Goal: Task Accomplishment & Management: Use online tool/utility

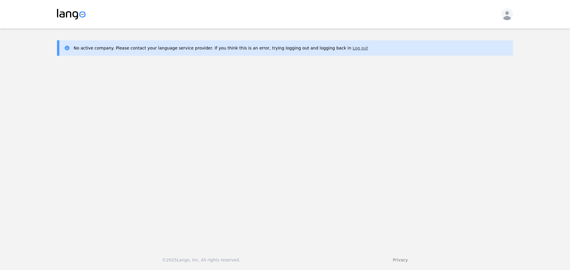
click at [352, 48] on button "Log out" at bounding box center [359, 48] width 15 height 6
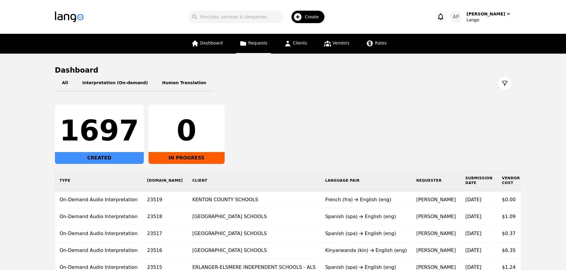
click at [252, 53] on link "Requests" at bounding box center [253, 44] width 35 height 20
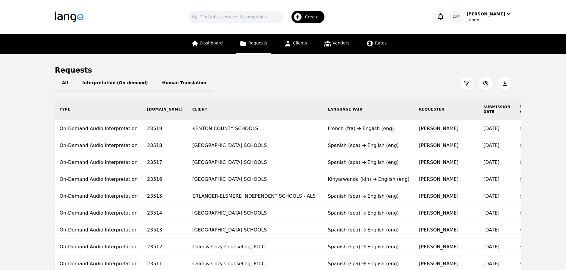
click at [468, 86] on button at bounding box center [466, 83] width 13 height 13
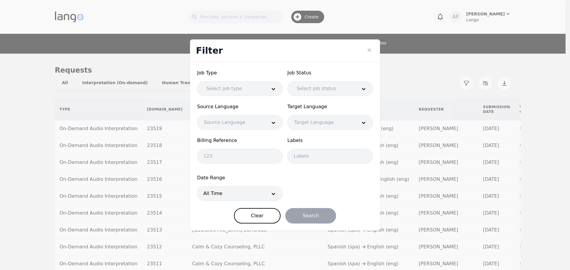
click at [321, 89] on div at bounding box center [322, 89] width 65 height 14
click at [224, 106] on span "Source Language" at bounding box center [240, 106] width 86 height 7
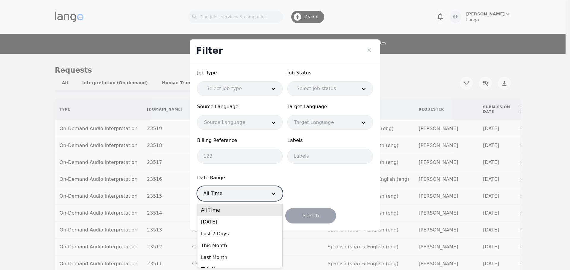
click at [229, 194] on div at bounding box center [230, 194] width 67 height 14
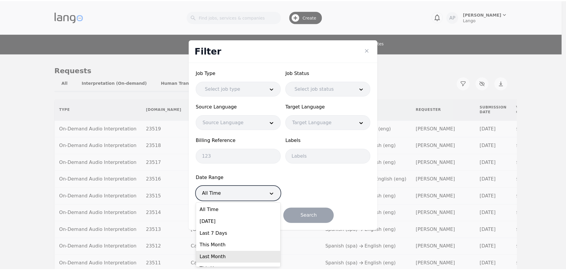
scroll to position [21, 0]
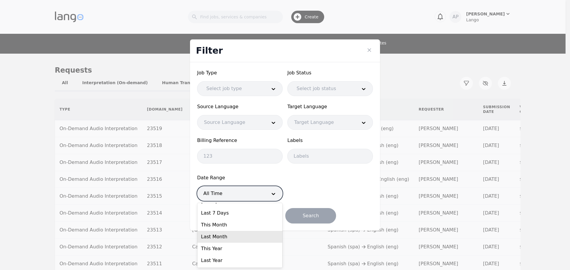
click at [233, 243] on div "Last Month" at bounding box center [239, 237] width 85 height 12
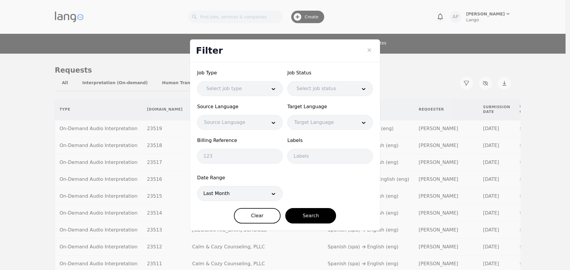
click at [323, 224] on div "Job Type Select job type Job Status Select job status Source Language Source La…" at bounding box center [285, 146] width 190 height 169
click at [310, 211] on button "Search" at bounding box center [310, 215] width 51 height 15
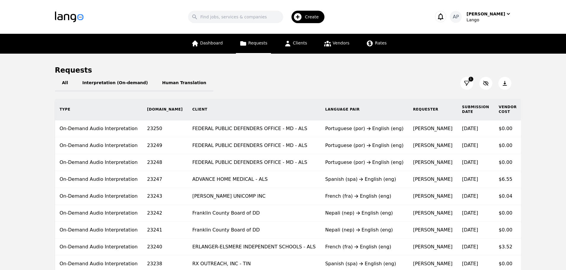
click at [505, 83] on icon at bounding box center [504, 83] width 6 height 6
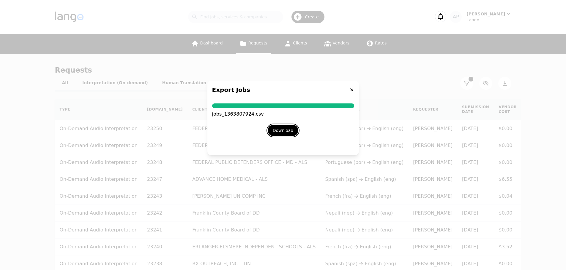
click at [275, 130] on button "Download" at bounding box center [283, 130] width 31 height 11
drag, startPoint x: 351, startPoint y: 89, endPoint x: 347, endPoint y: 85, distance: 5.7
click at [351, 89] on icon at bounding box center [351, 89] width 3 height 3
